Goal: Ask a question

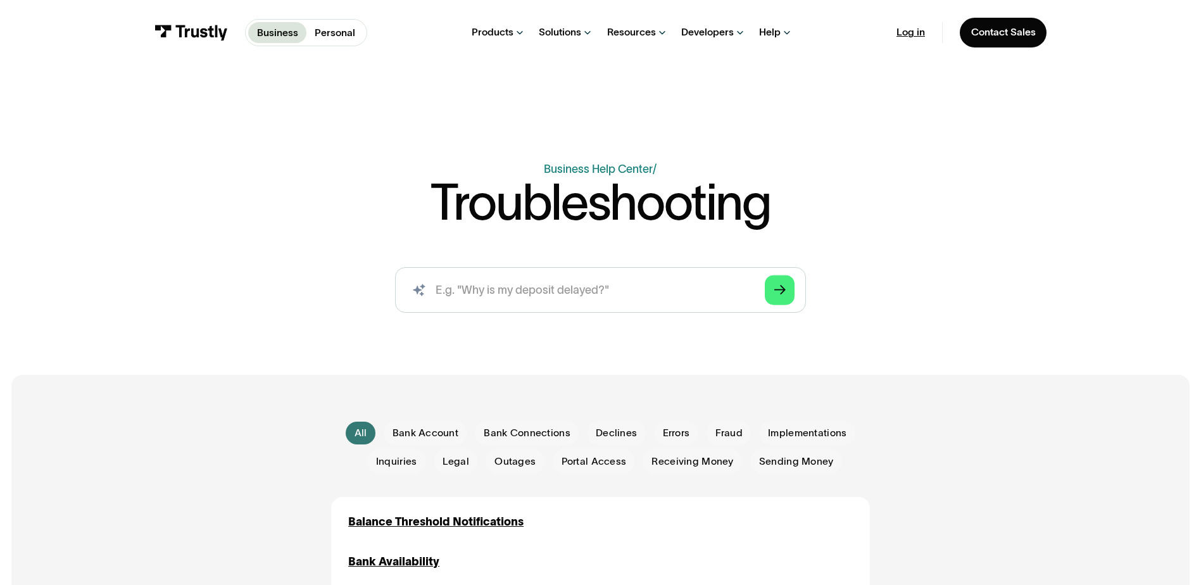
click at [922, 27] on link "Log in" at bounding box center [911, 32] width 28 height 13
click at [343, 33] on p "Personal" at bounding box center [335, 32] width 41 height 15
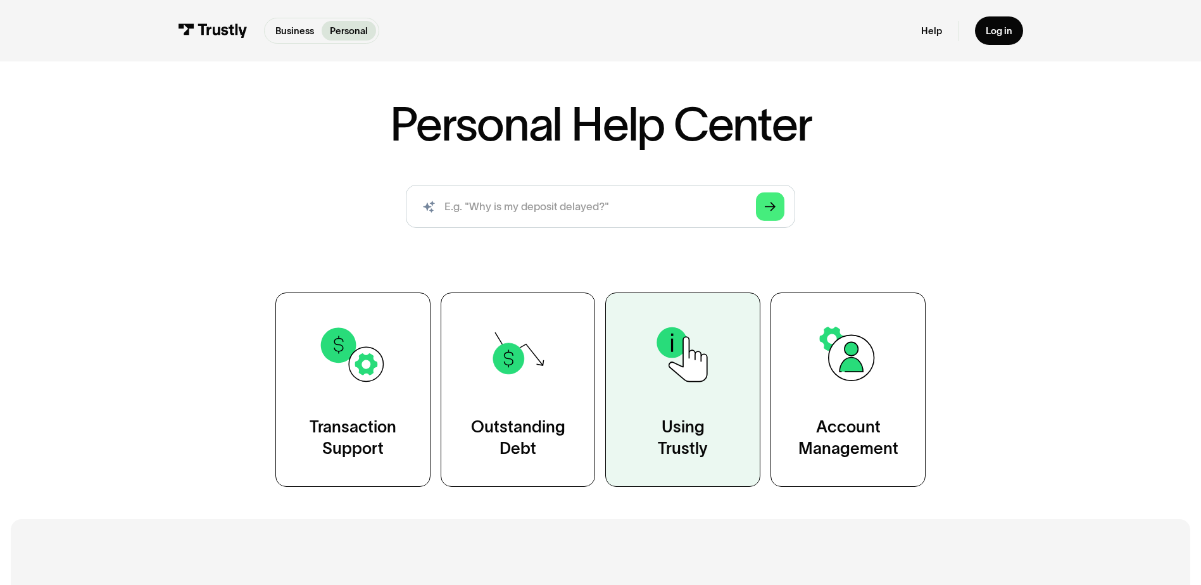
scroll to position [253, 0]
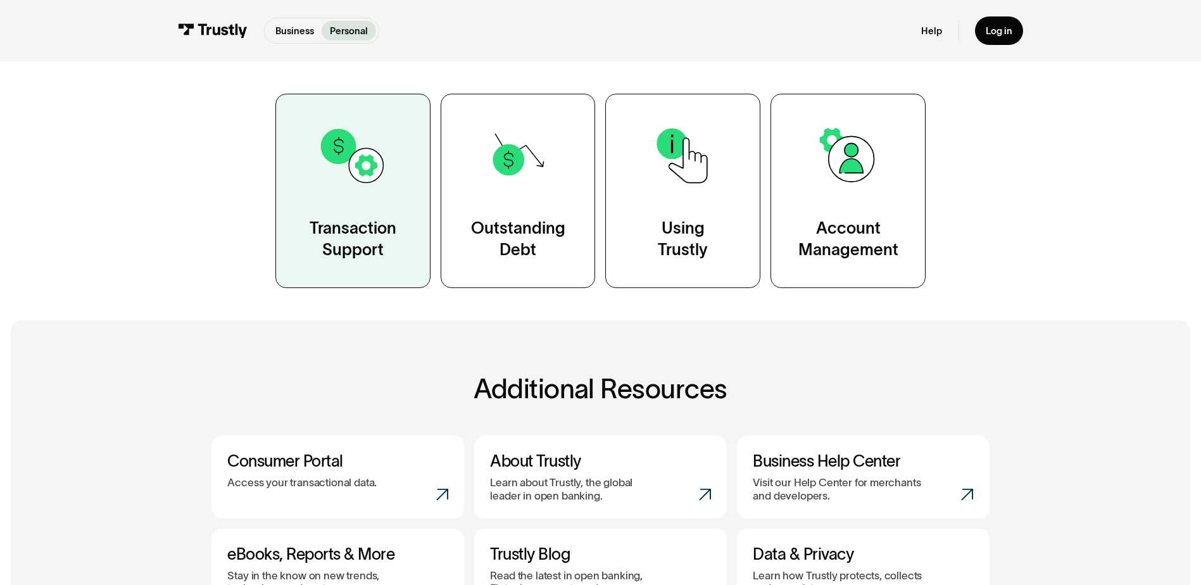
drag, startPoint x: 368, startPoint y: 177, endPoint x: 375, endPoint y: 183, distance: 9.4
click at [368, 177] on img at bounding box center [353, 156] width 70 height 70
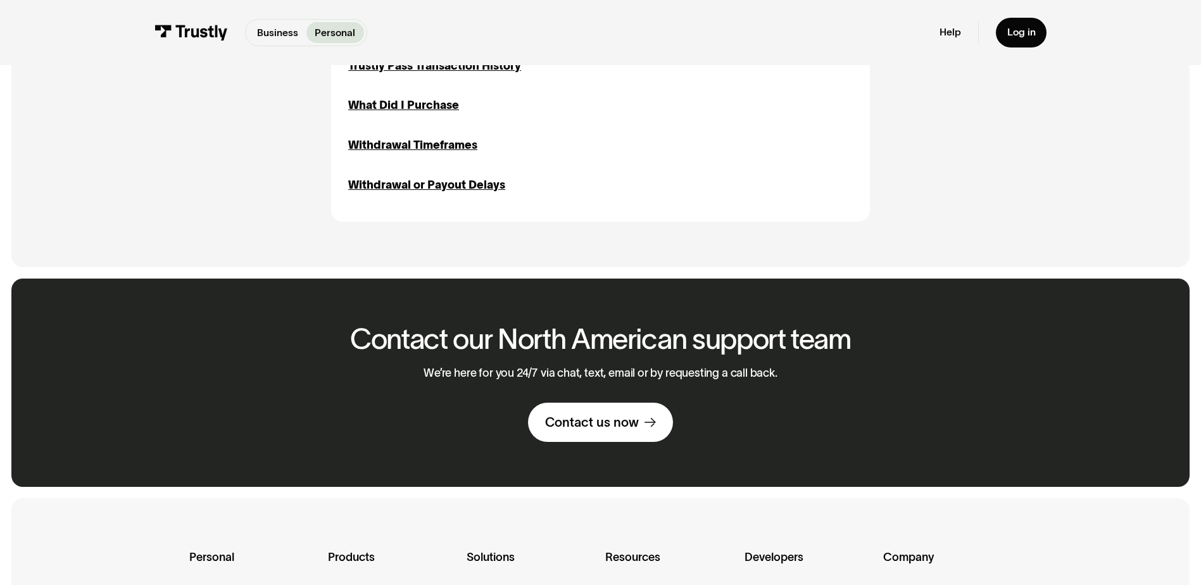
scroll to position [1710, 0]
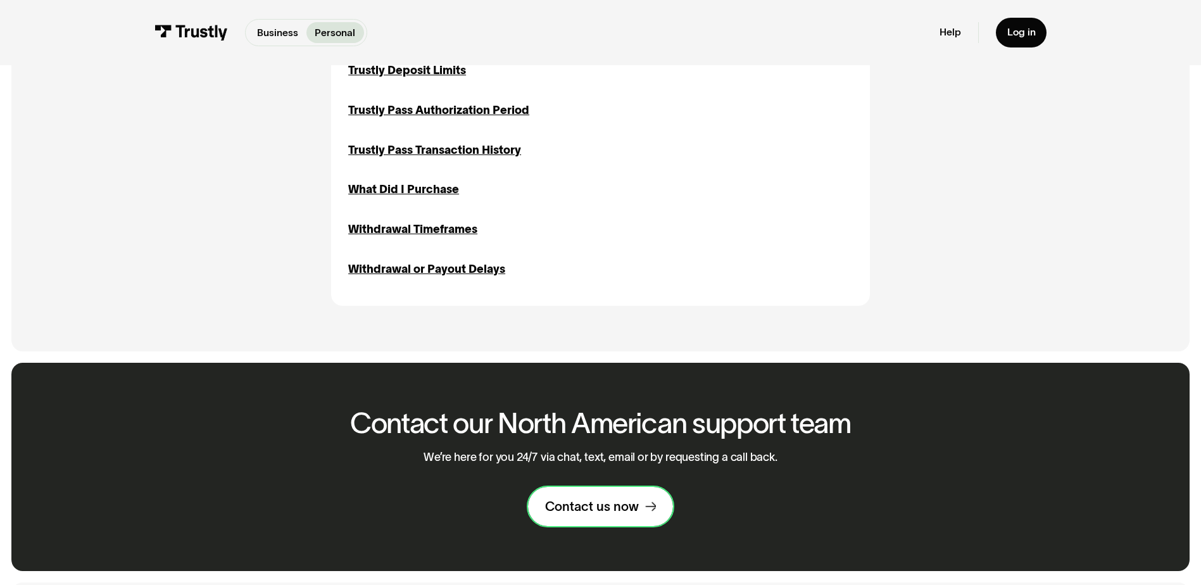
click at [614, 515] on div "Contact us now" at bounding box center [592, 506] width 94 height 16
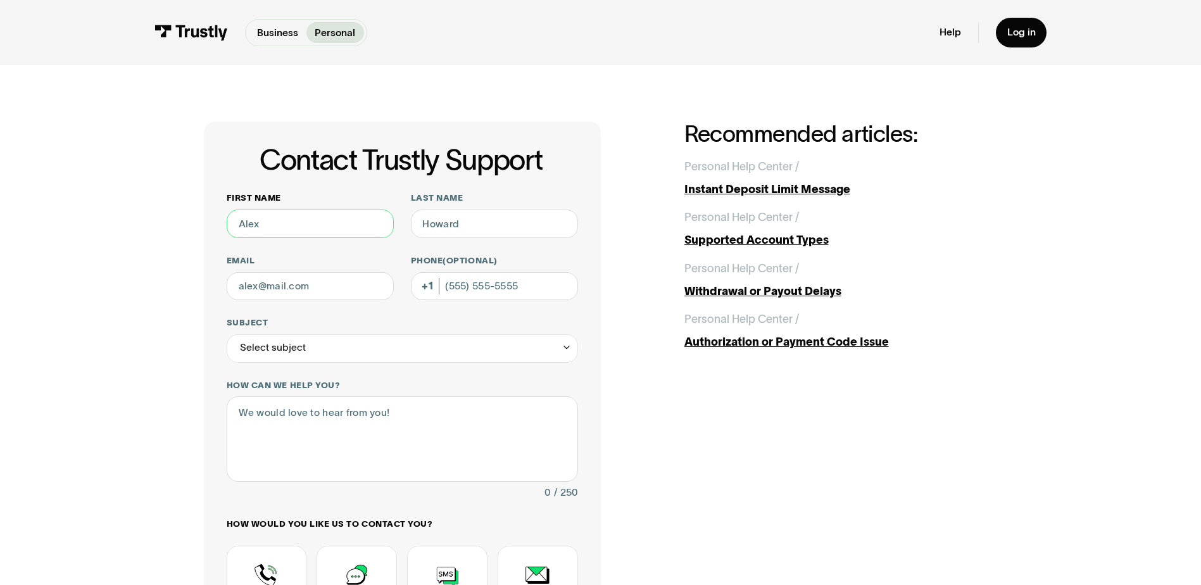
click at [338, 225] on input "First name" at bounding box center [310, 224] width 167 height 28
type input "[PERSON_NAME]"
type input "Maple"
type input "[EMAIL_ADDRESS][DOMAIN_NAME]"
type input "(724) 322-8508"
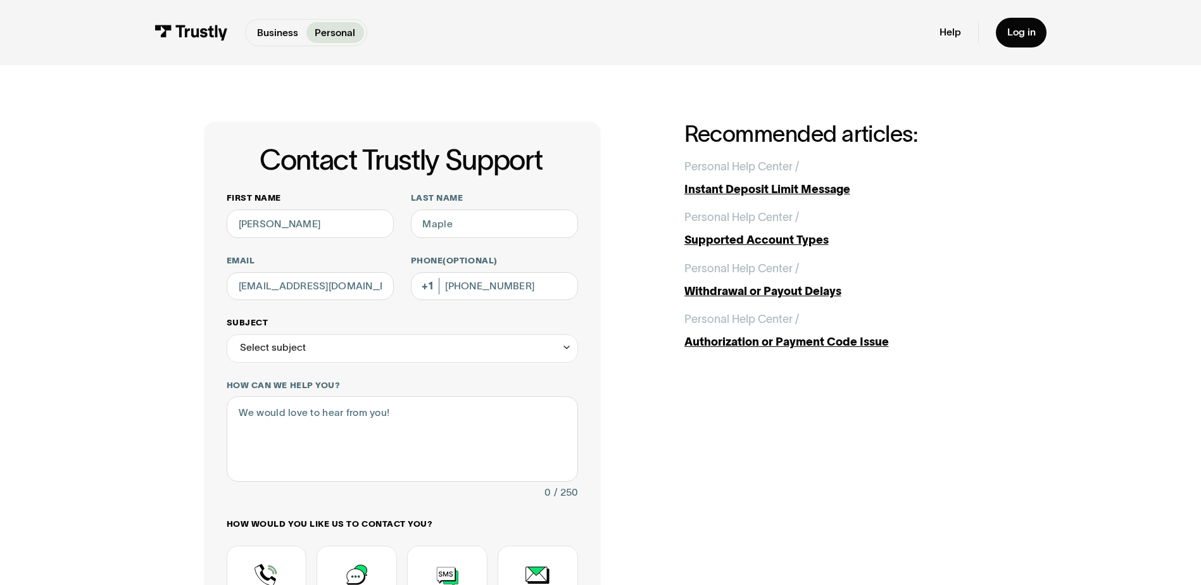
click at [405, 353] on div "Select subject" at bounding box center [402, 348] width 351 height 28
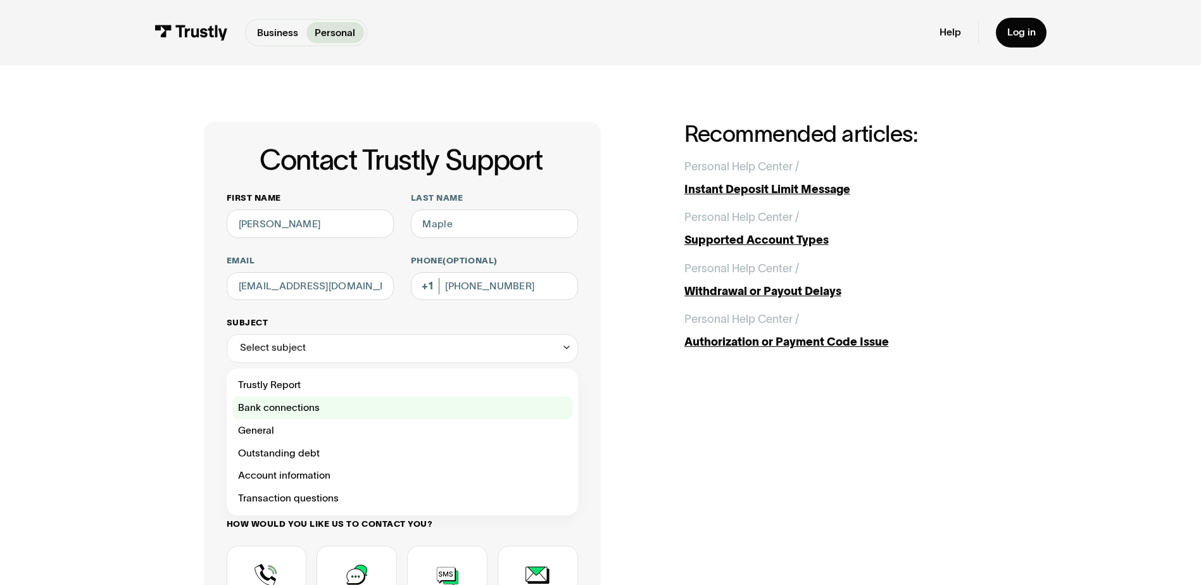
click at [374, 408] on div "Contact Trustly Support" at bounding box center [402, 407] width 340 height 23
type input "**********"
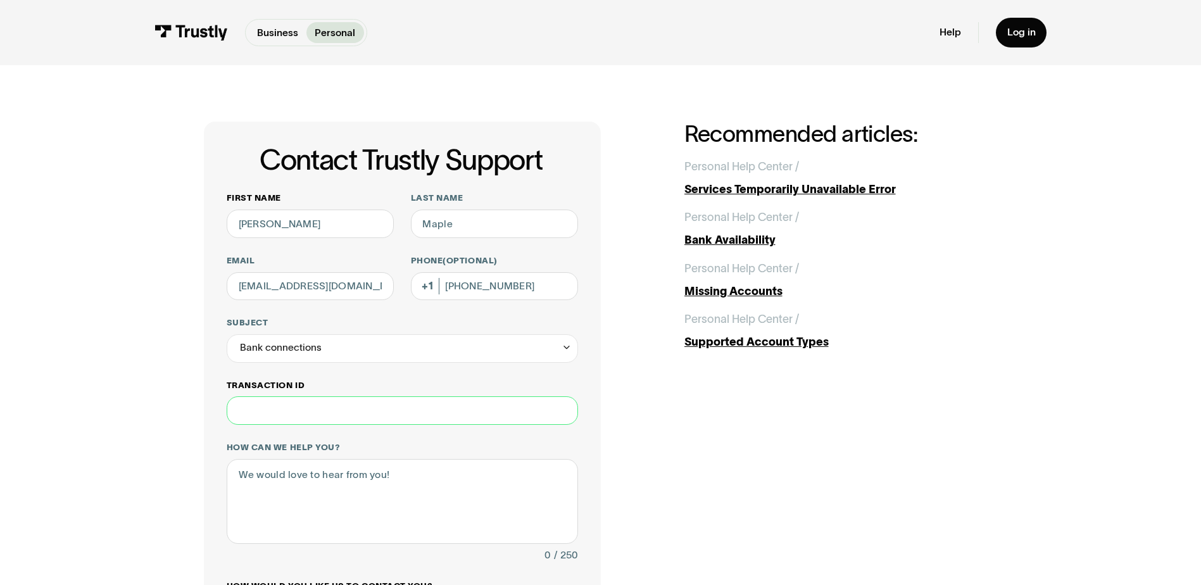
paste input "**********"
type input "**********"
click at [415, 481] on textarea "How can we help you?" at bounding box center [402, 501] width 351 height 85
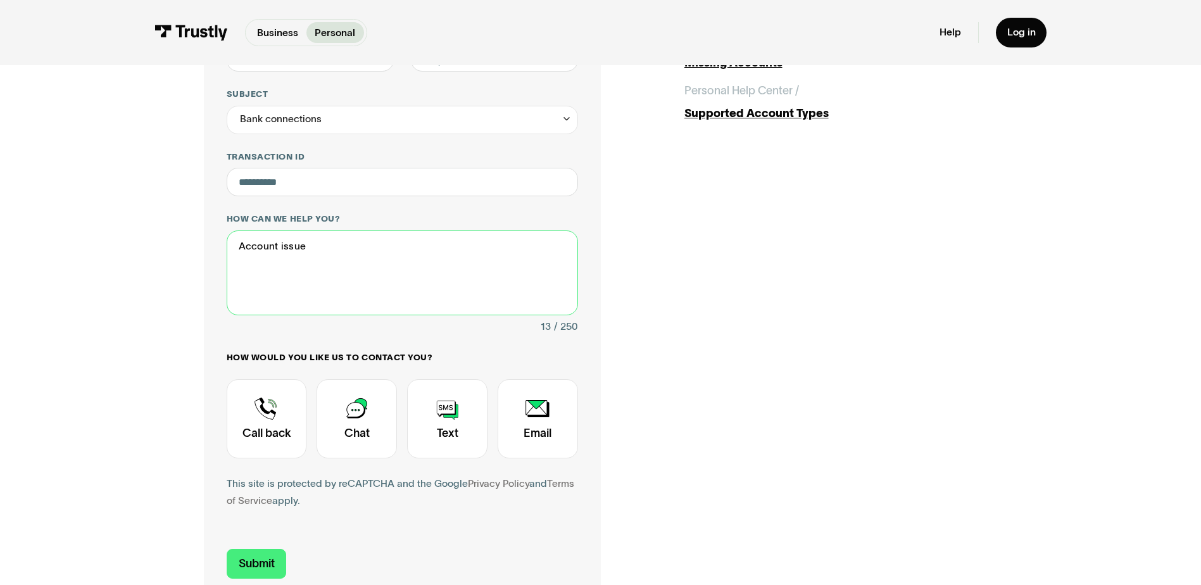
scroll to position [253, 0]
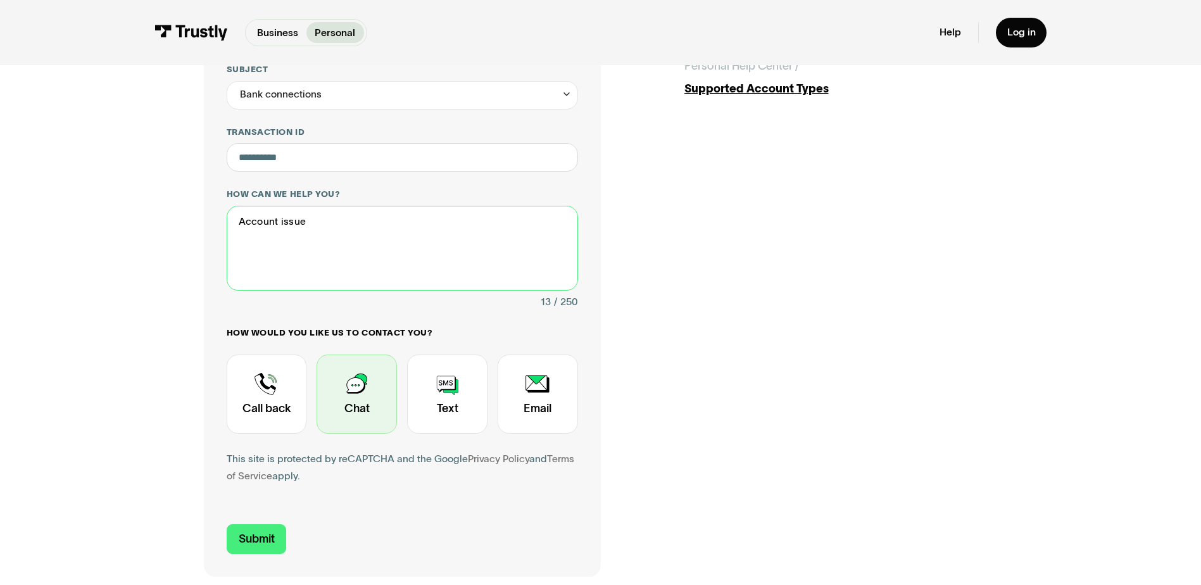
type textarea "Account issue"
click at [364, 395] on div "Contact Trustly Support" at bounding box center [357, 394] width 80 height 79
drag, startPoint x: 265, startPoint y: 539, endPoint x: 501, endPoint y: 540, distance: 235.6
click at [265, 540] on input "Submit" at bounding box center [257, 539] width 60 height 30
type input "+17243228508"
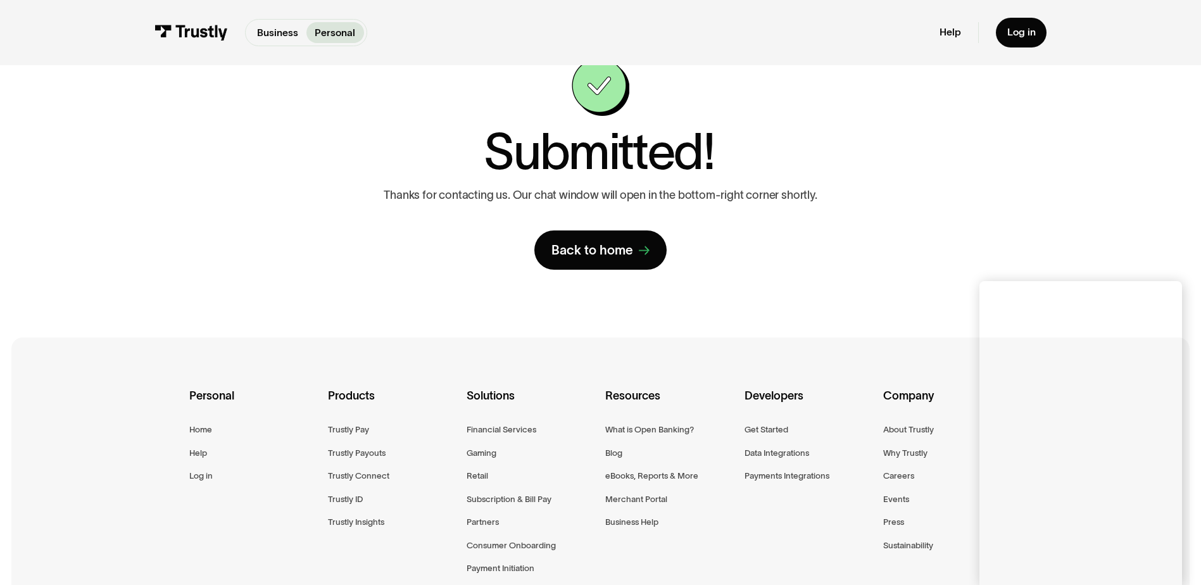
scroll to position [127, 0]
